Goal: Information Seeking & Learning: Find contact information

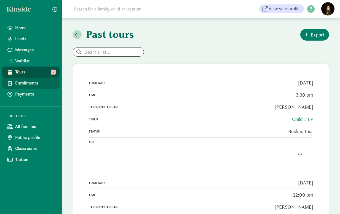
click at [31, 87] on link "Enrollments" at bounding box center [30, 82] width 57 height 11
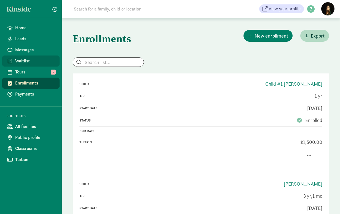
click at [36, 62] on span "Waitlist" at bounding box center [35, 61] width 40 height 7
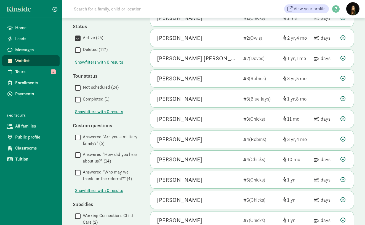
scroll to position [242, 0]
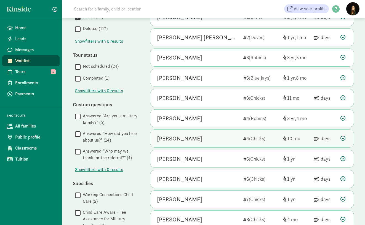
click at [180, 136] on div "[PERSON_NAME]" at bounding box center [179, 138] width 45 height 9
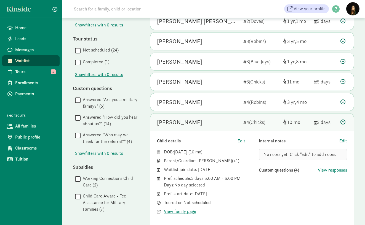
scroll to position [293, 0]
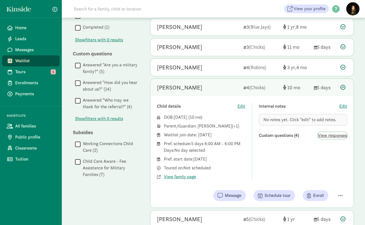
click at [330, 132] on span "View responses" at bounding box center [331, 135] width 29 height 7
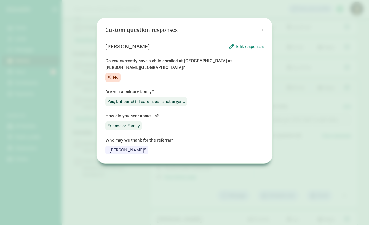
click at [264, 29] on button at bounding box center [262, 30] width 11 height 11
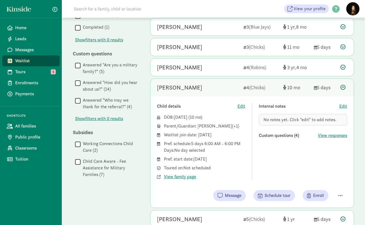
click at [226, 156] on div "Pref. start date: [DATE]" at bounding box center [204, 159] width 81 height 7
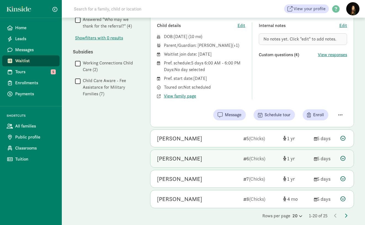
scroll to position [376, 0]
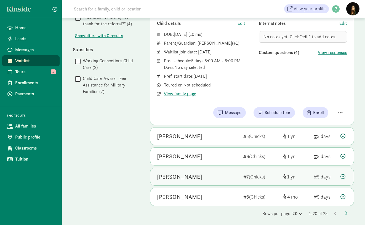
click at [207, 177] on div "[PERSON_NAME]" at bounding box center [198, 176] width 82 height 9
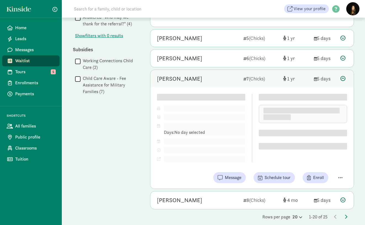
scroll to position [366, 0]
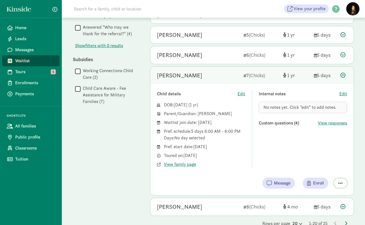
click at [339, 181] on span "button" at bounding box center [340, 183] width 4 height 5
click at [227, 148] on div "DOB: [DATE] ( 1 ) Parent/Guardian: [PERSON_NAME] Waitlist join date: [DATE] Pre…" at bounding box center [201, 135] width 88 height 66
click at [187, 162] on span "View family page" at bounding box center [180, 164] width 32 height 7
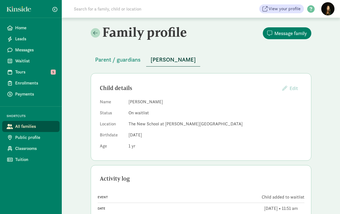
scroll to position [1, 0]
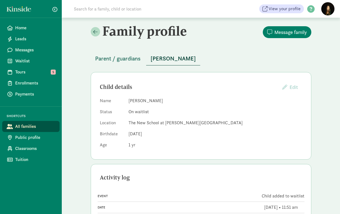
click at [129, 60] on span "Parent / guardians" at bounding box center [117, 58] width 45 height 9
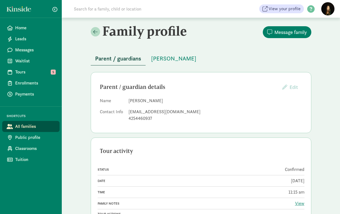
click at [183, 123] on div "Parent / guardian details Edit Providers cannot edit parents who have created a…" at bounding box center [201, 102] width 220 height 61
drag, startPoint x: 177, startPoint y: 112, endPoint x: 127, endPoint y: 109, distance: 49.7
click at [127, 109] on dl "Name Brittany Britton Contact Info saniyahines@gmail.com 4254460937" at bounding box center [201, 110] width 202 height 26
copy div "saniyahines@gmail.com"
click at [211, 119] on div "4254460937" at bounding box center [215, 118] width 174 height 7
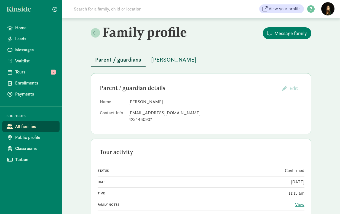
click at [160, 61] on span "[PERSON_NAME]" at bounding box center [173, 59] width 45 height 9
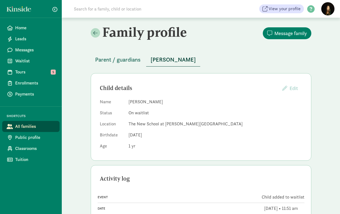
click at [120, 60] on span "Parent / guardians" at bounding box center [117, 59] width 45 height 9
